Goal: Information Seeking & Learning: Learn about a topic

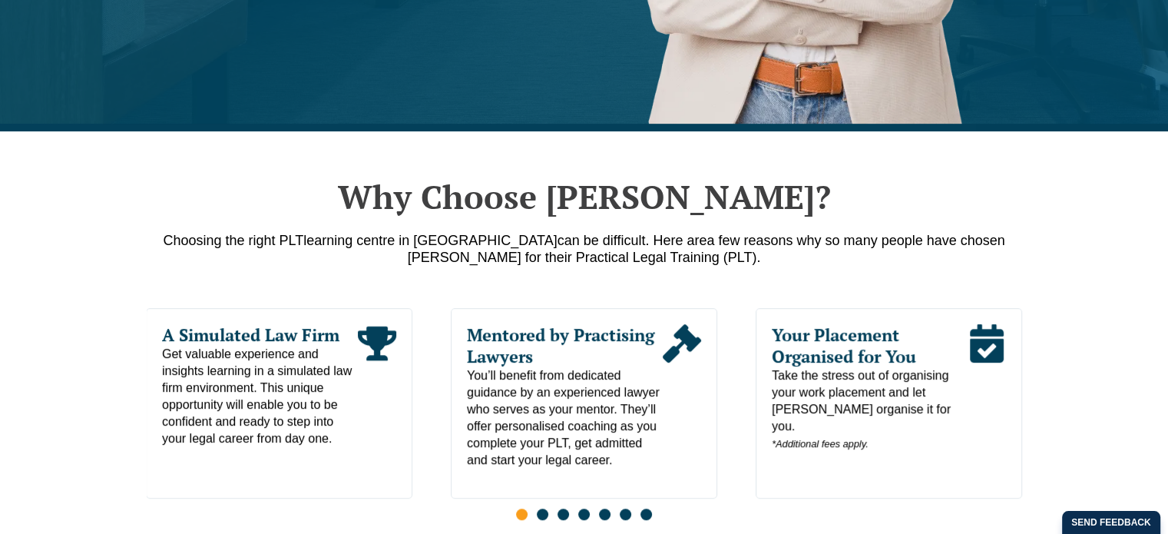
scroll to position [844, 0]
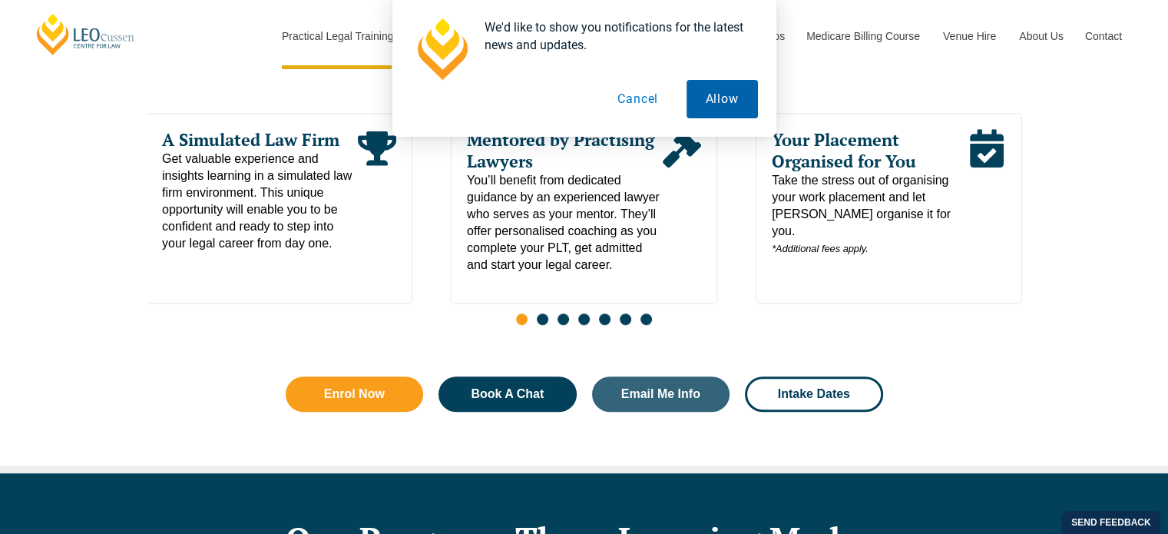
click at [715, 101] on button "Allow" at bounding box center [721, 99] width 71 height 38
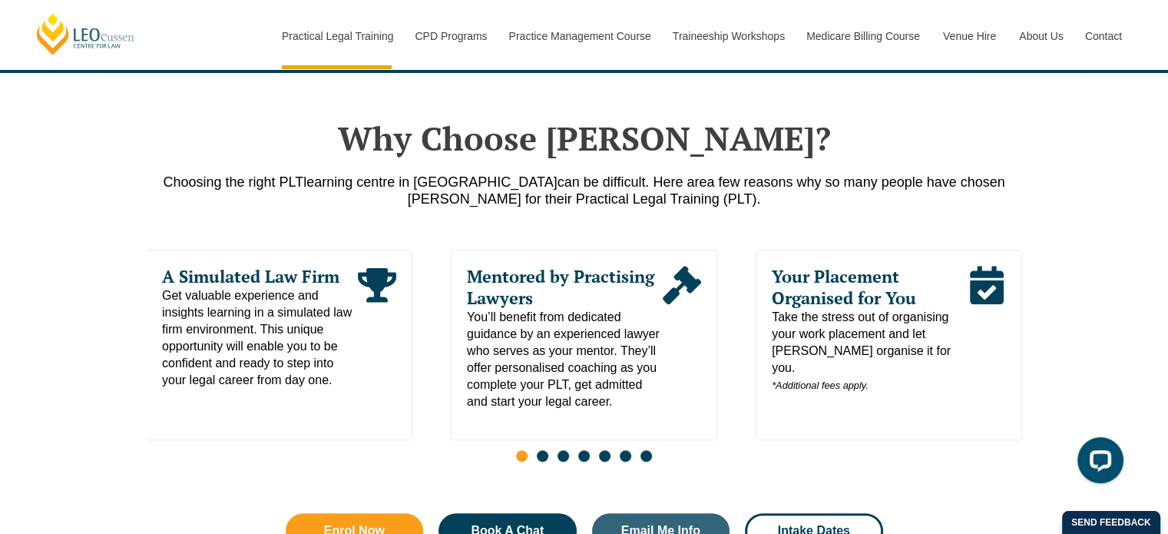
scroll to position [691, 0]
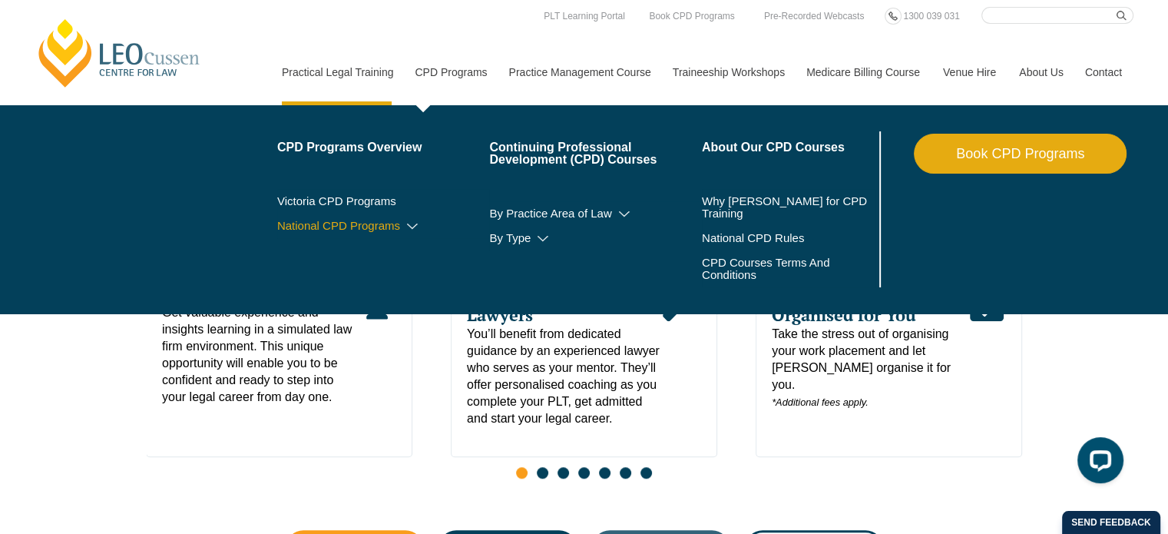
click at [378, 226] on link "National CPD Programs" at bounding box center [383, 226] width 213 height 12
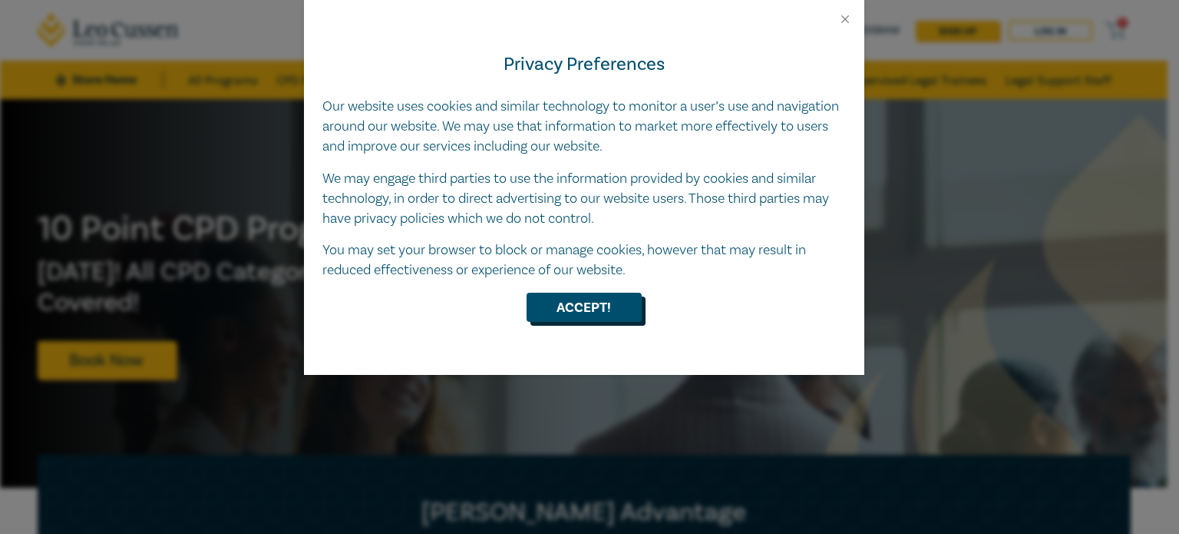
click at [607, 297] on button "Accept!" at bounding box center [584, 306] width 115 height 29
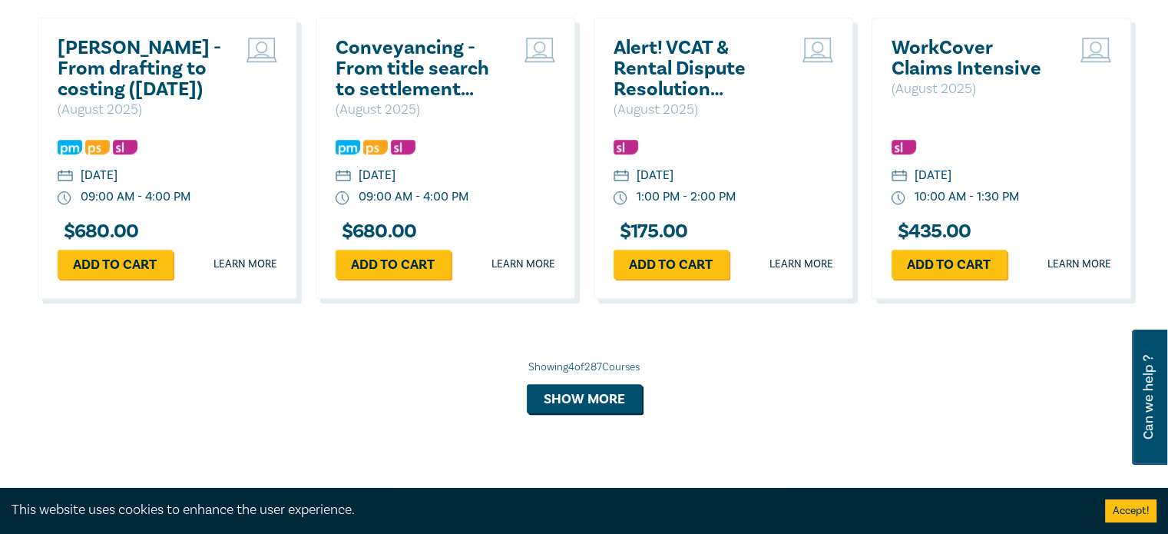
scroll to position [1228, 0]
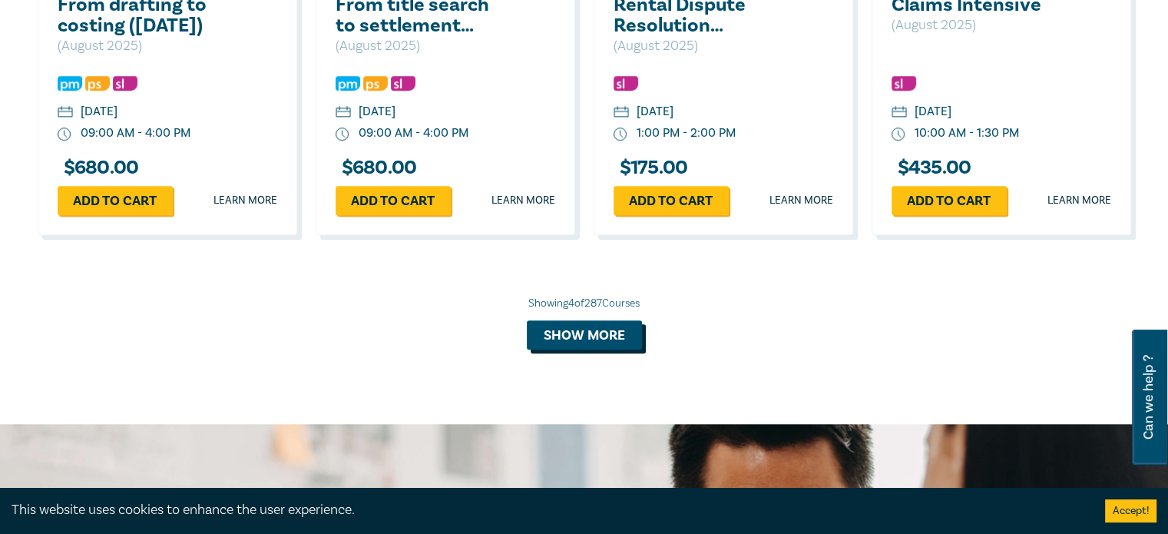
click at [601, 327] on button "Show more" at bounding box center [584, 334] width 115 height 29
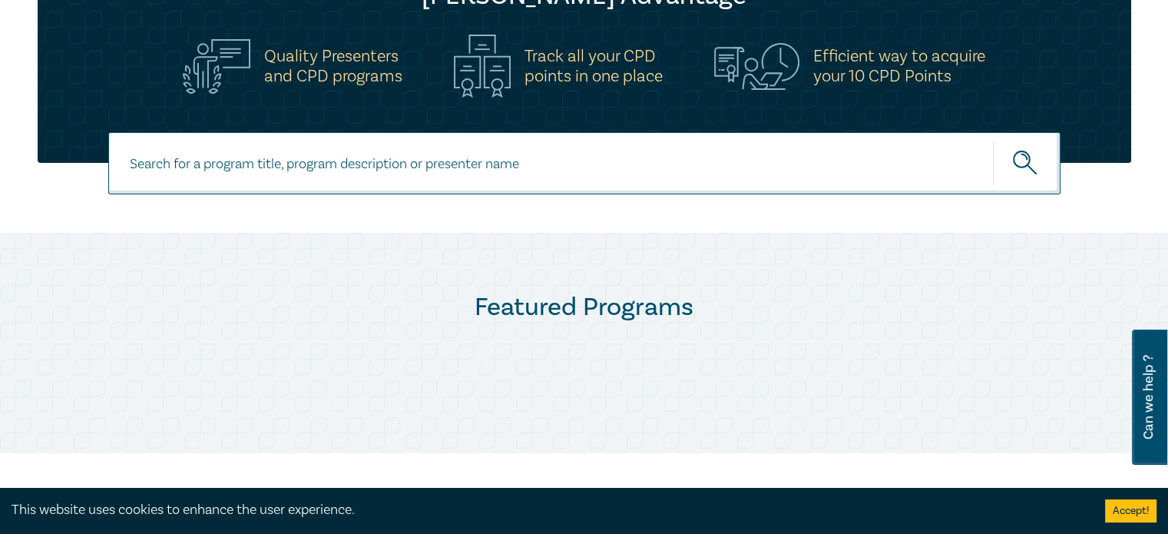
scroll to position [614, 0]
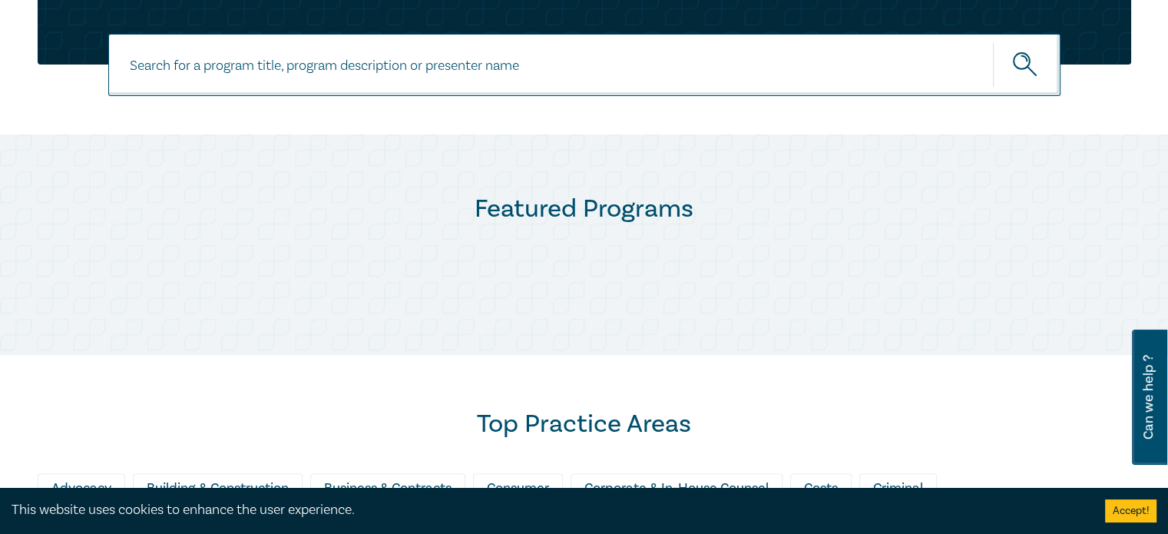
click at [369, 55] on input at bounding box center [584, 65] width 952 height 62
type input "AI"
click at [993, 41] on button "submit" at bounding box center [1027, 64] width 68 height 47
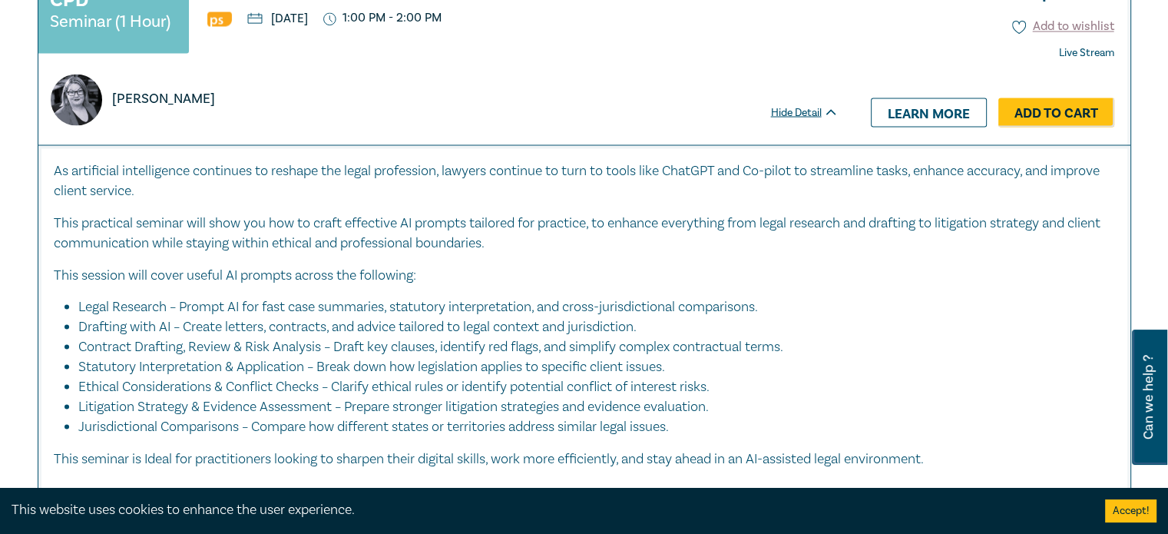
scroll to position [2917, 0]
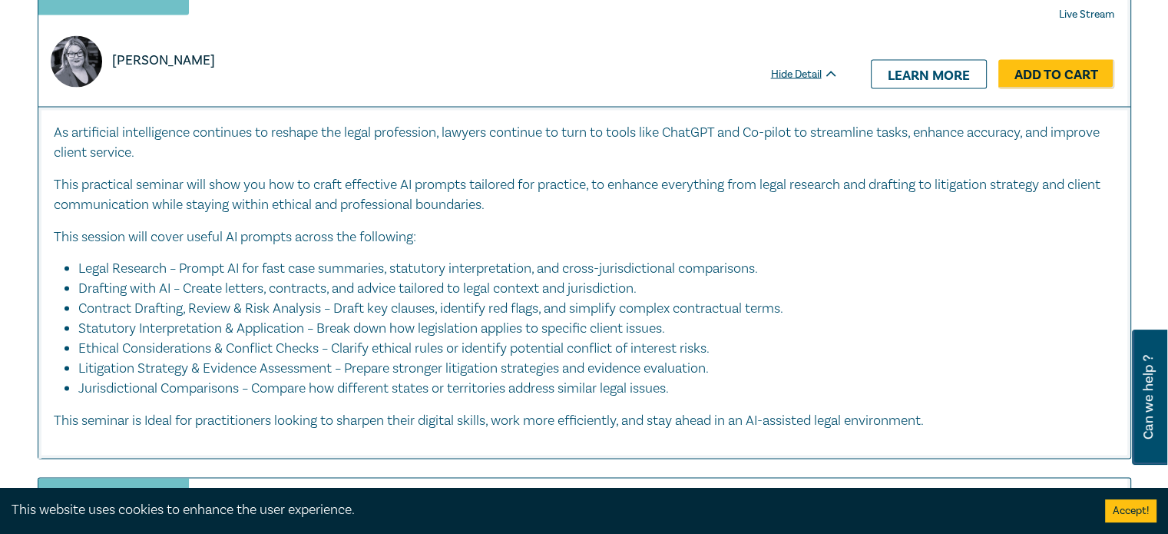
click at [306, 415] on p "This seminar is Ideal for practitioners looking to sharpen their digital skills…" at bounding box center [584, 420] width 1061 height 20
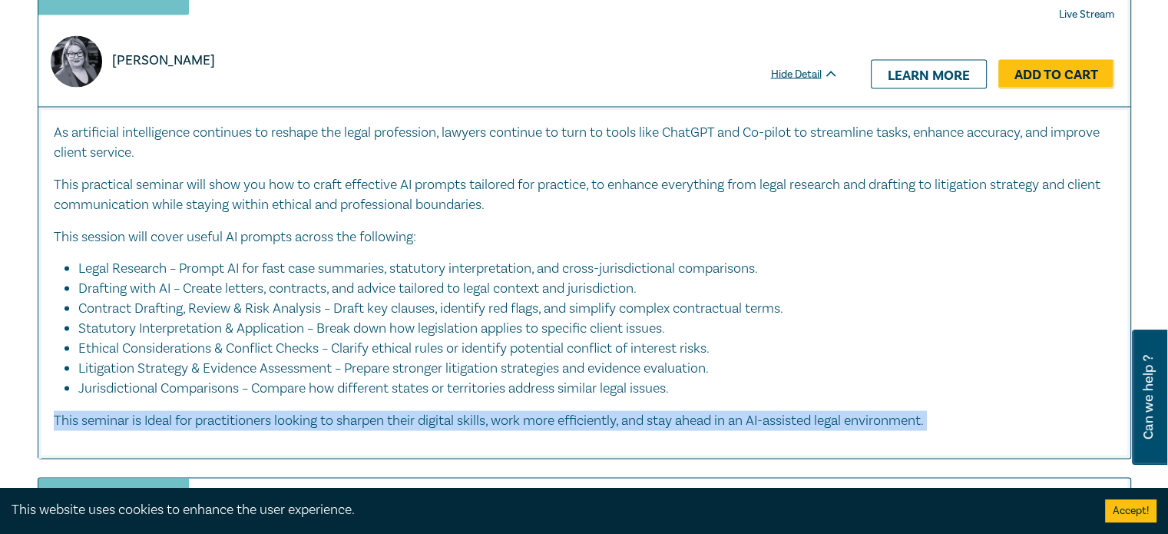
click at [306, 415] on p "This seminar is Ideal for practitioners looking to sharpen their digital skills…" at bounding box center [584, 420] width 1061 height 20
click at [921, 59] on link "Learn more" at bounding box center [929, 73] width 116 height 29
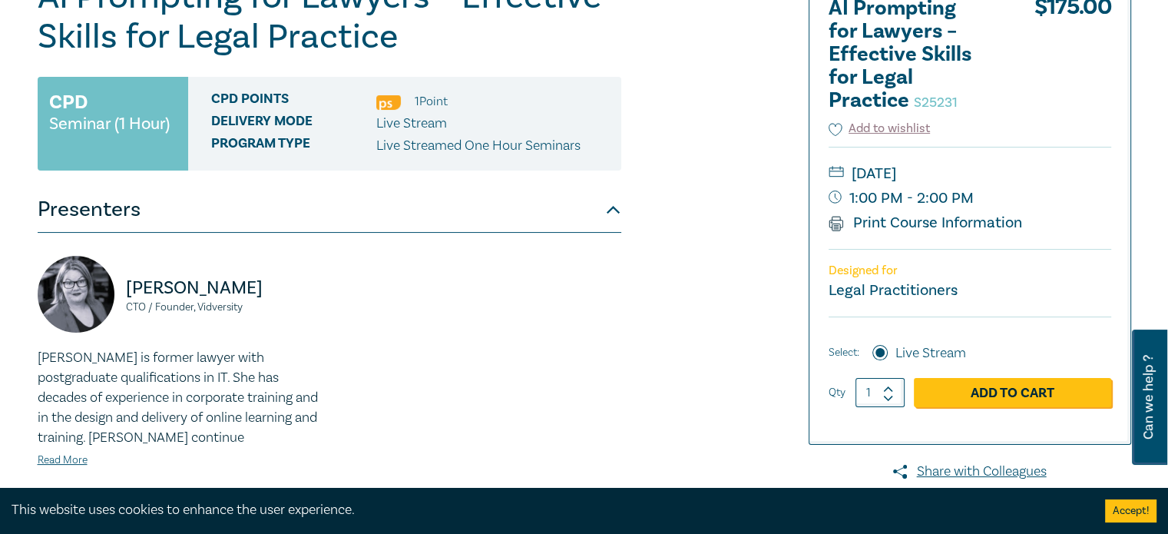
scroll to position [230, 0]
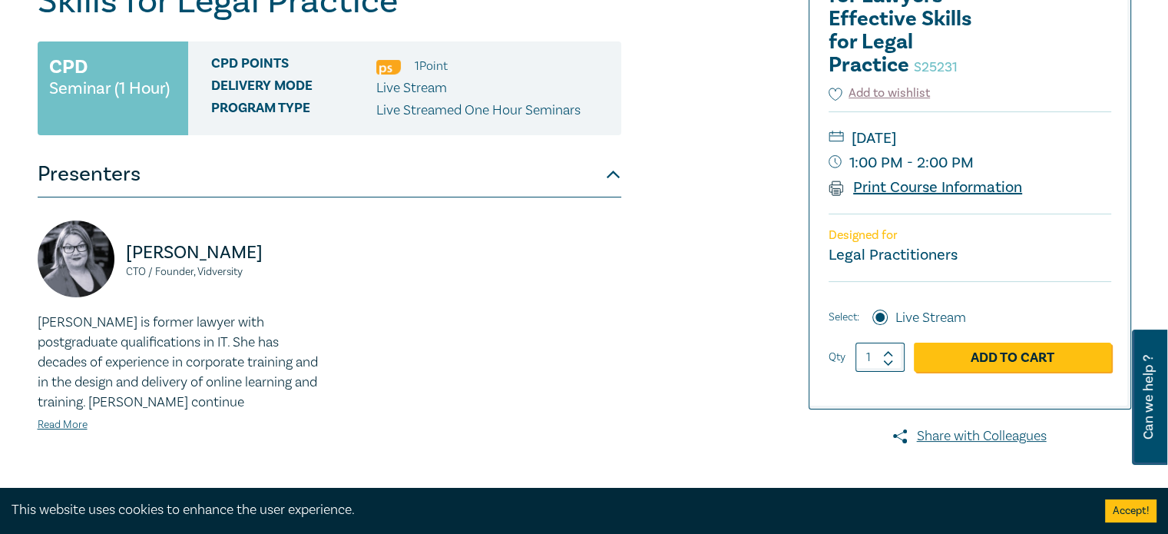
click at [924, 180] on link "Print Course Information" at bounding box center [925, 187] width 194 height 20
